Goal: Task Accomplishment & Management: Use online tool/utility

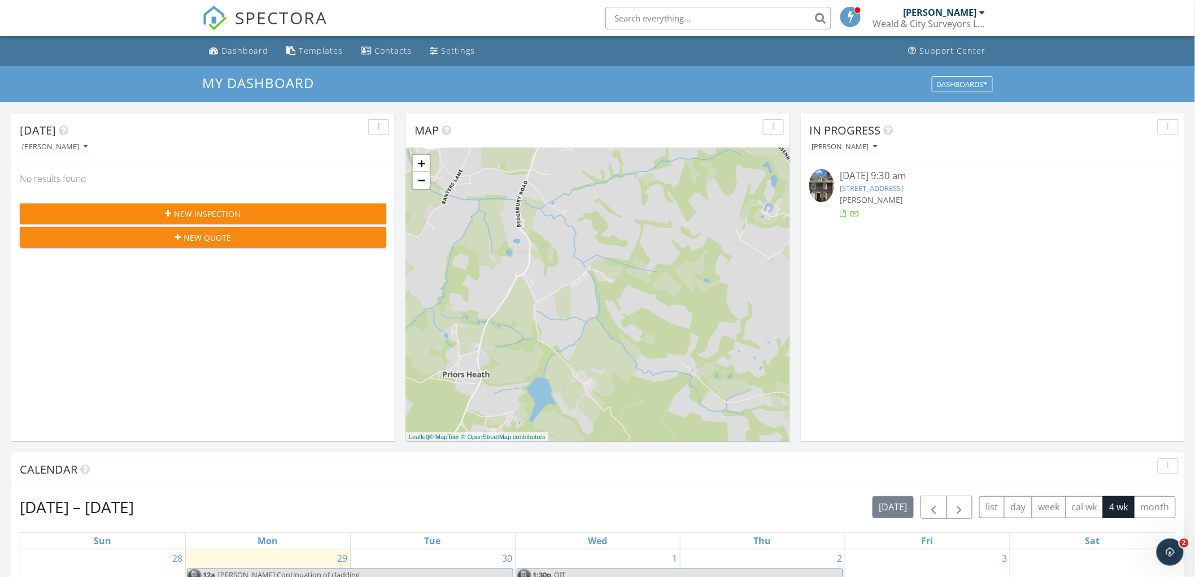
scroll to position [1047, 1215]
click at [928, 505] on span "button" at bounding box center [934, 507] width 14 height 14
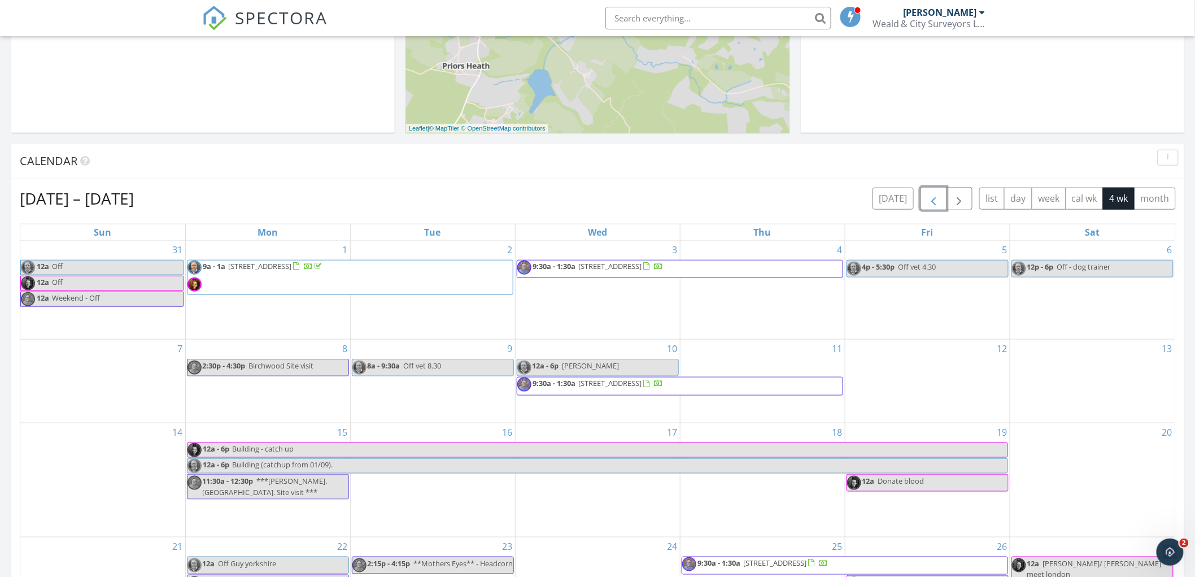
scroll to position [313, 0]
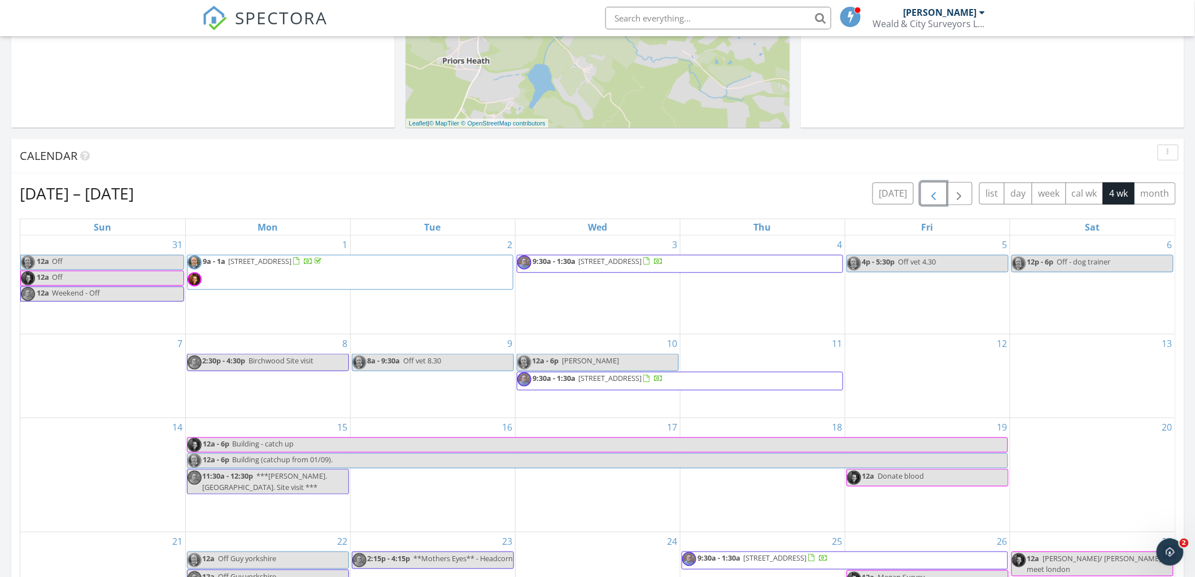
click at [929, 194] on span "button" at bounding box center [934, 194] width 14 height 14
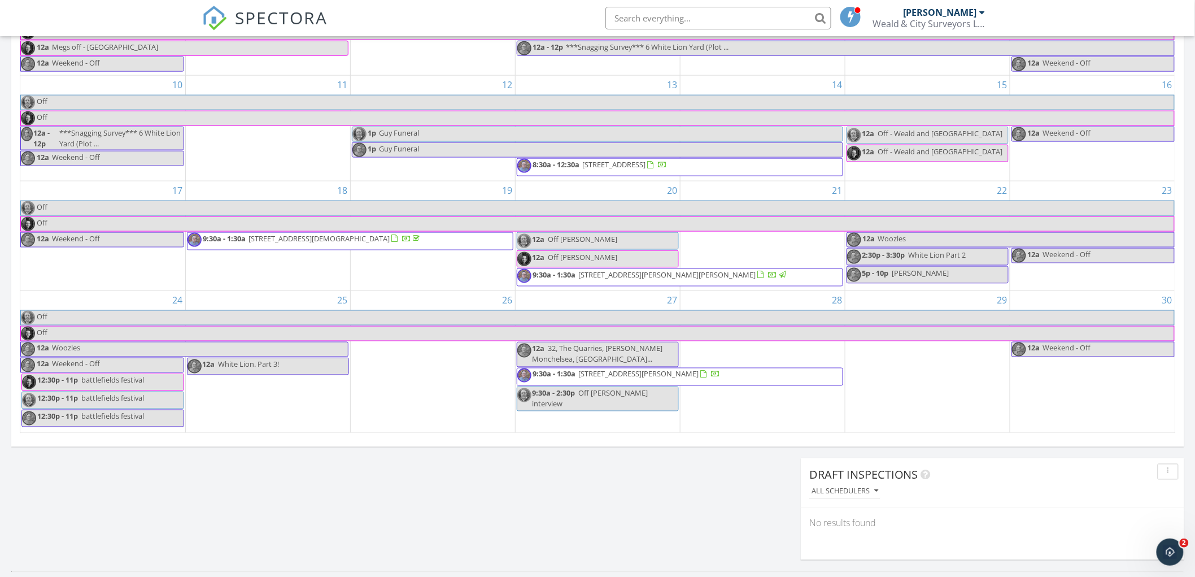
scroll to position [565, 0]
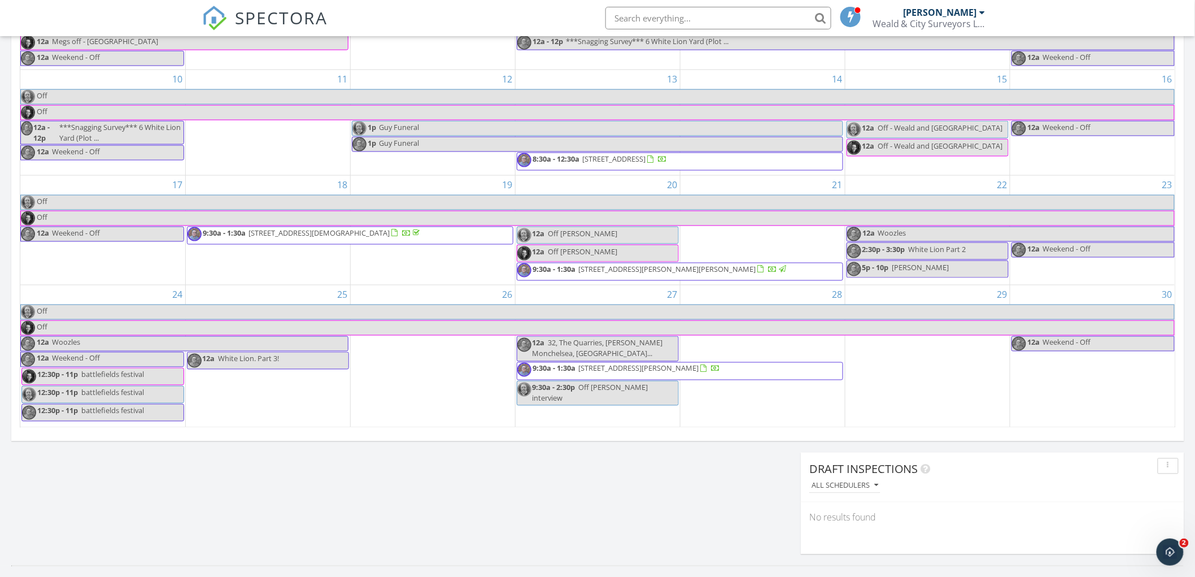
click at [785, 369] on span "5 Heath Road , Langley, Maidstone ME17 3LH" at bounding box center [710, 371] width 265 height 17
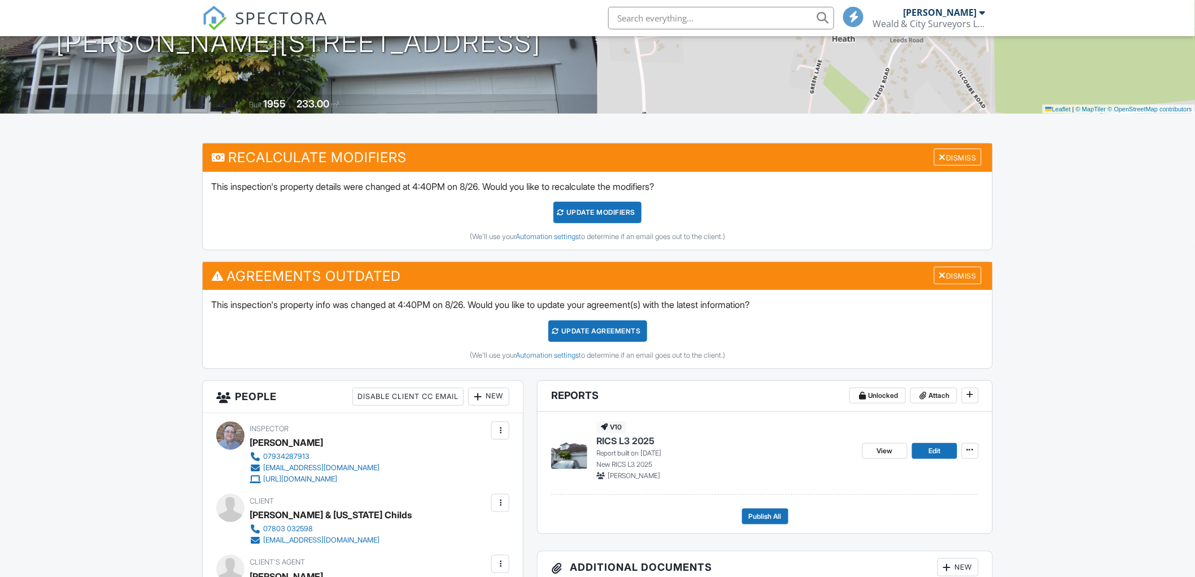
scroll to position [439, 0]
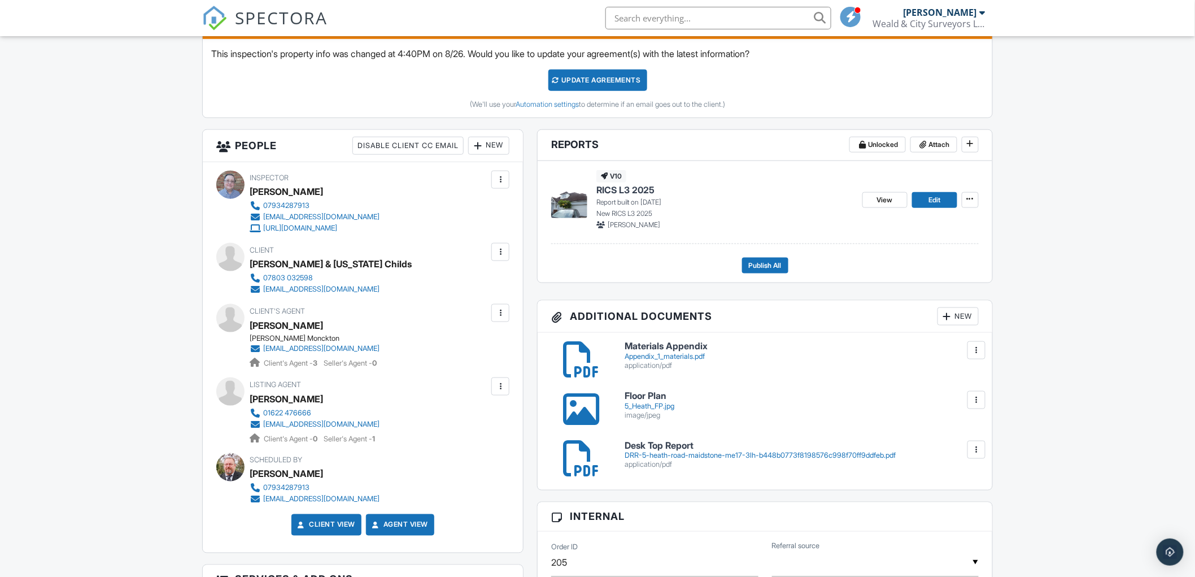
click at [569, 204] on img at bounding box center [569, 200] width 36 height 36
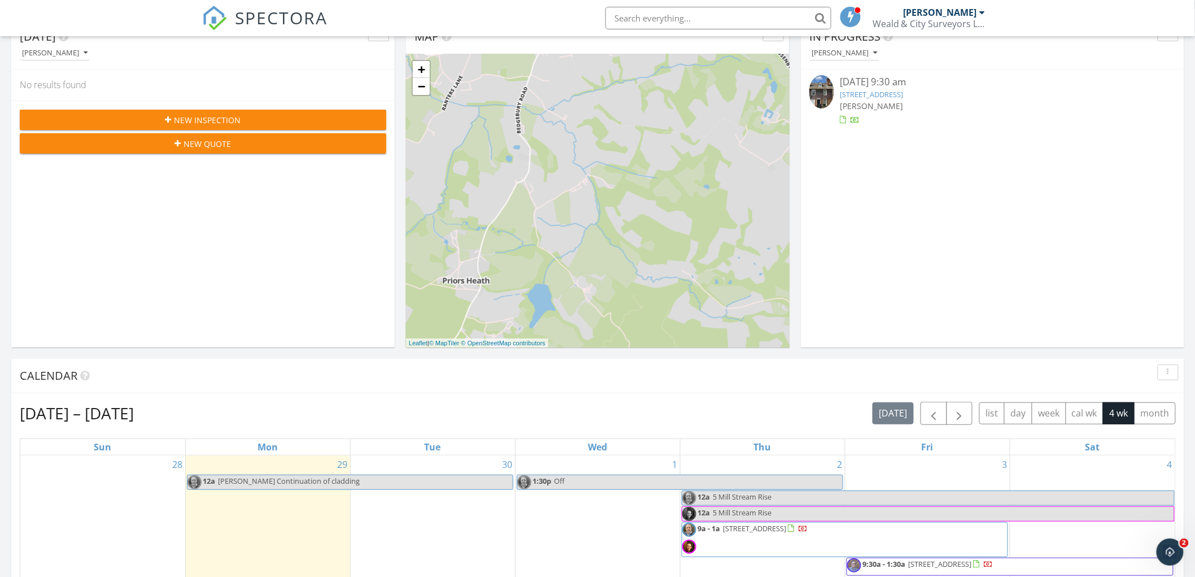
scroll to position [125, 0]
